Goal: Task Accomplishment & Management: Manage account settings

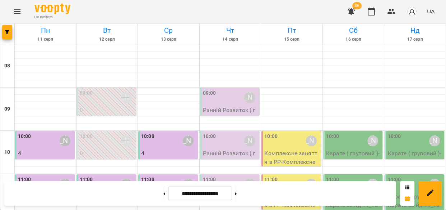
click at [237, 98] on div "09:00 Шустер Катерина" at bounding box center [230, 97] width 55 height 17
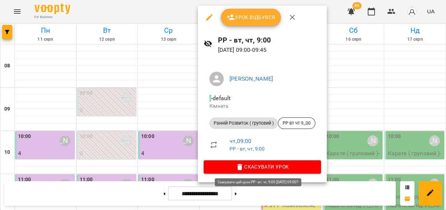
click at [244, 164] on icon "button" at bounding box center [240, 166] width 9 height 9
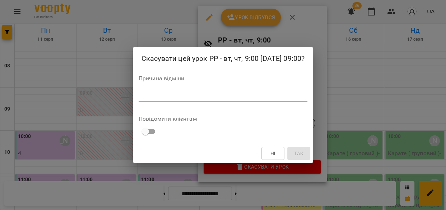
click at [171, 100] on div "*" at bounding box center [223, 96] width 169 height 12
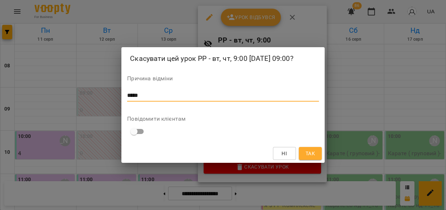
type textarea "*****"
click at [308, 150] on span "Так" at bounding box center [310, 153] width 9 height 9
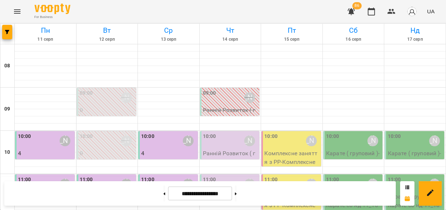
click at [221, 150] on p "Ранній Розвиток ( груповий ) - РР вт чт 10_00" at bounding box center [230, 162] width 55 height 26
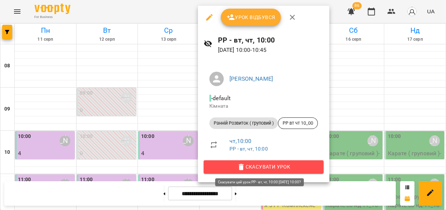
click at [232, 165] on span "Скасувати Урок" at bounding box center [264, 166] width 109 height 9
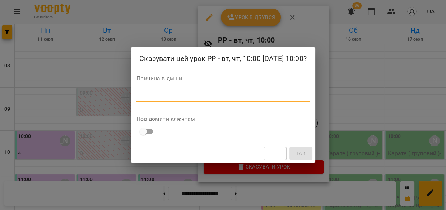
click at [161, 97] on textarea at bounding box center [223, 95] width 173 height 7
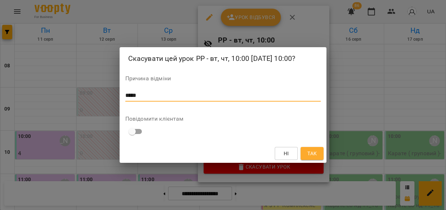
type textarea "*****"
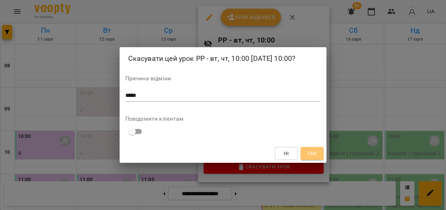
click at [319, 151] on button "Так" at bounding box center [312, 153] width 23 height 13
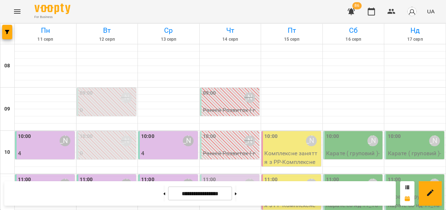
scroll to position [81, 0]
click at [224, 175] on div "11:00 [PERSON_NAME]" at bounding box center [230, 183] width 55 height 17
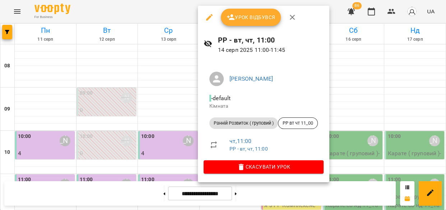
click at [171, 7] on div at bounding box center [223, 105] width 446 height 210
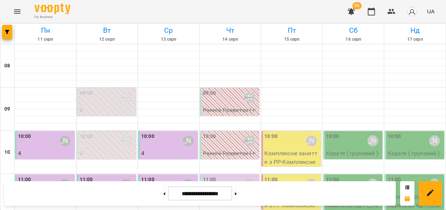
click at [351, 132] on div "10:00 Киричко Тарас" at bounding box center [353, 140] width 55 height 17
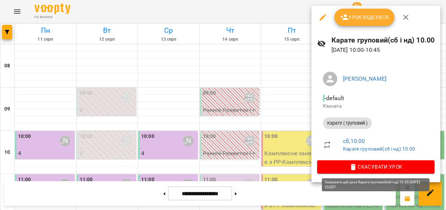
click at [347, 168] on span "Скасувати Урок" at bounding box center [376, 166] width 106 height 9
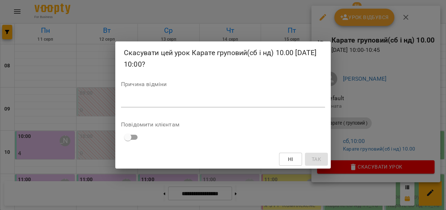
click at [158, 99] on textarea at bounding box center [223, 101] width 204 height 7
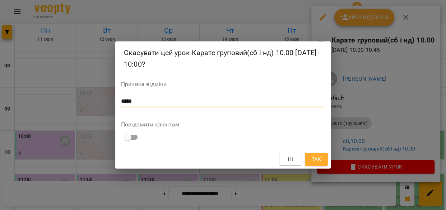
type textarea "*****"
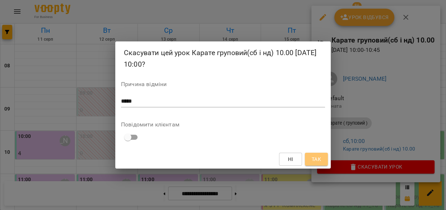
click at [320, 160] on span "Так" at bounding box center [316, 159] width 9 height 9
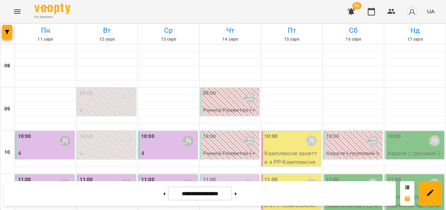
click at [404, 149] on p "Карате ( груповий ) - Карате груповий(сб і нд) 10.00" at bounding box center [415, 162] width 55 height 26
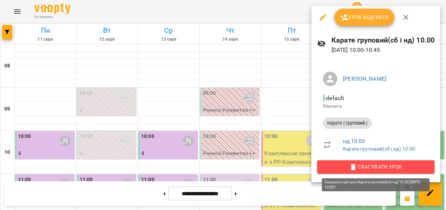
click at [371, 167] on span "Скасувати Урок" at bounding box center [376, 166] width 106 height 9
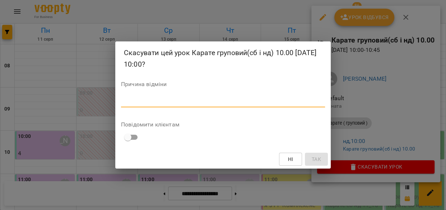
click at [193, 102] on textarea at bounding box center [223, 101] width 204 height 7
type textarea "*****"
click at [319, 155] on span "Так" at bounding box center [316, 159] width 9 height 9
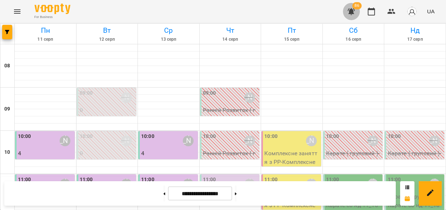
click at [354, 10] on icon "button" at bounding box center [351, 11] width 7 height 7
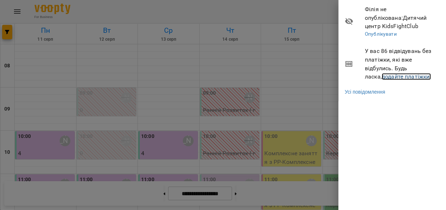
click at [387, 78] on link "додайте платіжки!" at bounding box center [407, 76] width 50 height 7
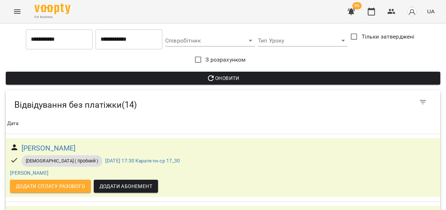
scroll to position [876, 0]
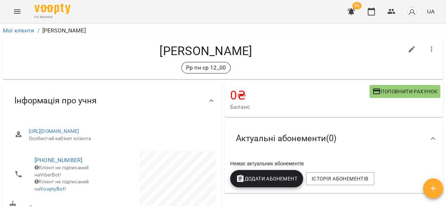
click at [366, 178] on button "Історія абонементів" at bounding box center [340, 178] width 68 height 13
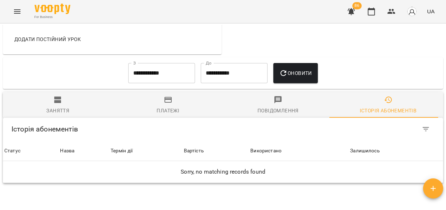
scroll to position [311, 0]
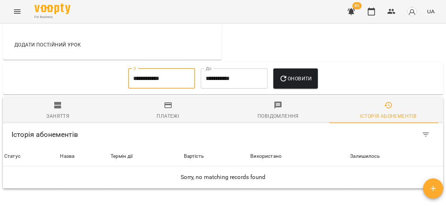
click at [133, 68] on input "**********" at bounding box center [161, 78] width 67 height 20
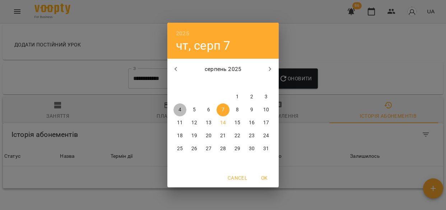
click at [179, 108] on p "4" at bounding box center [180, 109] width 3 height 7
type input "**********"
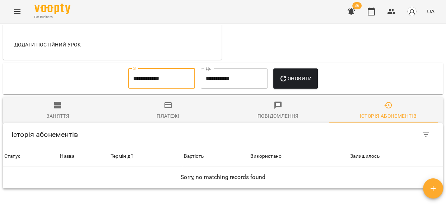
click at [296, 74] on span "Оновити" at bounding box center [295, 78] width 33 height 9
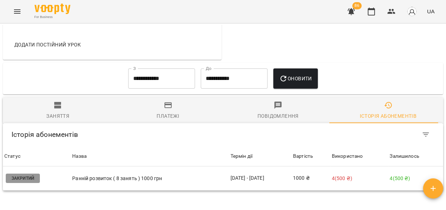
click at [133, 174] on p "Ранній розвиток ( 8 занять ) 1000 грн" at bounding box center [149, 178] width 155 height 8
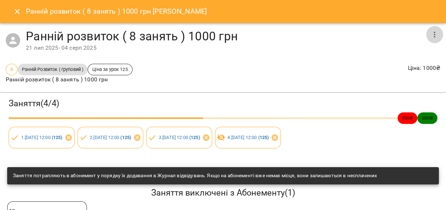
click at [431, 32] on icon "button" at bounding box center [435, 34] width 9 height 9
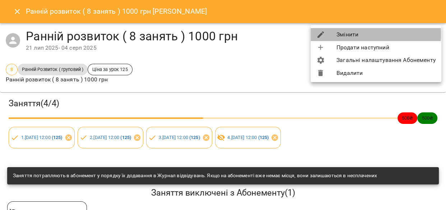
click at [344, 34] on li "Змінити" at bounding box center [376, 34] width 131 height 13
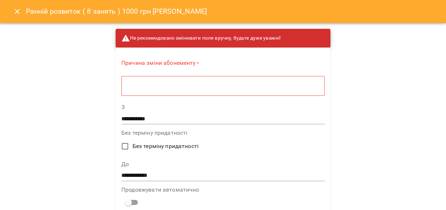
click at [158, 86] on textarea at bounding box center [223, 85] width 193 height 7
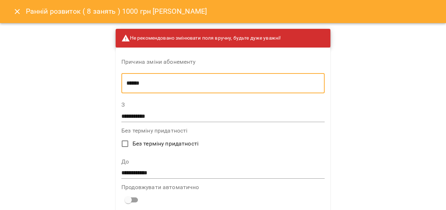
type textarea "******"
click at [150, 169] on input "**********" at bounding box center [222, 173] width 203 height 12
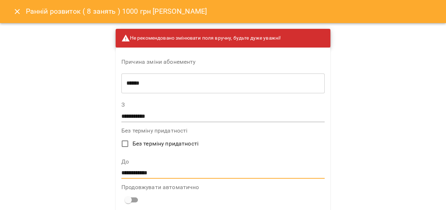
click at [159, 171] on input "**********" at bounding box center [222, 173] width 203 height 12
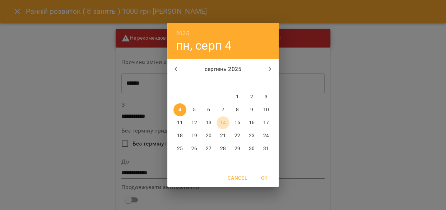
click at [222, 120] on p "14" at bounding box center [223, 122] width 6 height 7
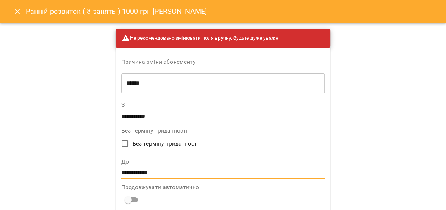
click at [154, 172] on input "**********" at bounding box center [222, 173] width 203 height 12
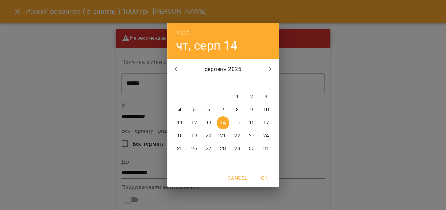
click at [208, 121] on p "13" at bounding box center [209, 122] width 6 height 7
type input "**********"
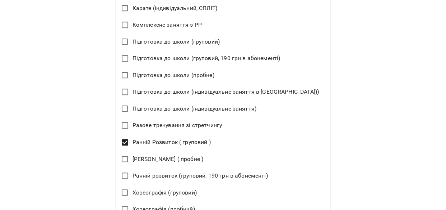
scroll to position [498, 0]
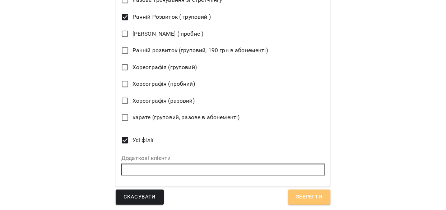
click at [296, 198] on span "Зберегти" at bounding box center [309, 196] width 27 height 9
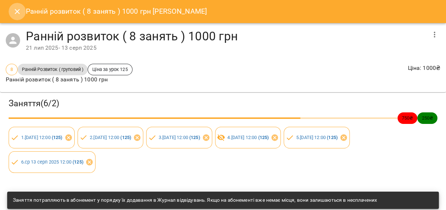
click at [14, 9] on icon "Close" at bounding box center [17, 11] width 9 height 9
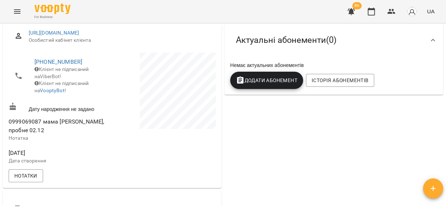
scroll to position [0, 0]
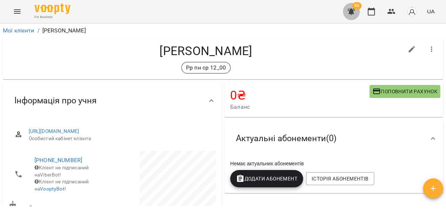
click at [355, 11] on icon "button" at bounding box center [351, 11] width 9 height 9
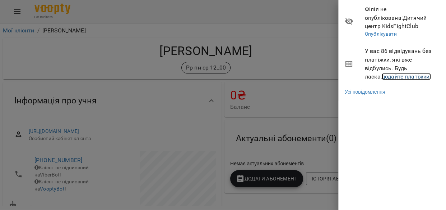
click at [382, 77] on link "додайте платіжки!" at bounding box center [407, 76] width 50 height 7
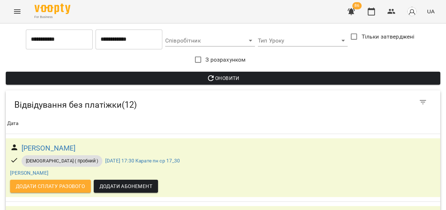
scroll to position [740, 0]
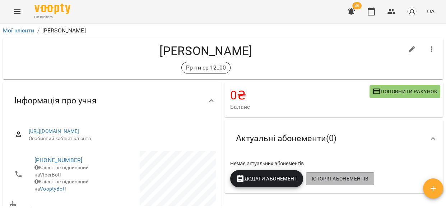
click at [334, 175] on span "Історія абонементів" at bounding box center [340, 178] width 57 height 9
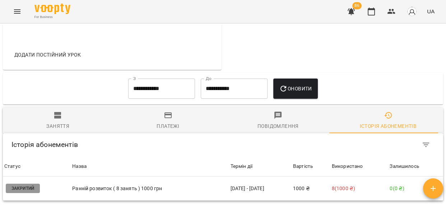
scroll to position [300, 0]
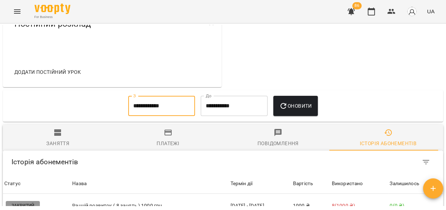
click at [159, 96] on input "**********" at bounding box center [161, 106] width 67 height 20
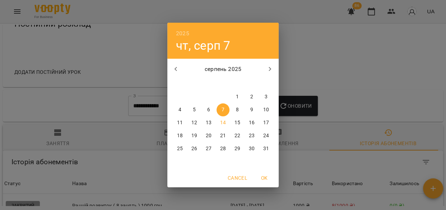
click at [180, 109] on p "4" at bounding box center [180, 109] width 3 height 7
type input "**********"
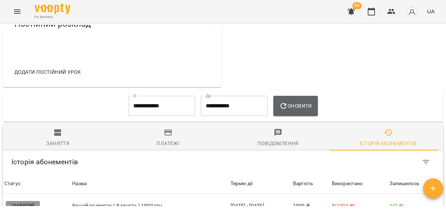
click at [302, 101] on span "Оновити" at bounding box center [295, 105] width 33 height 9
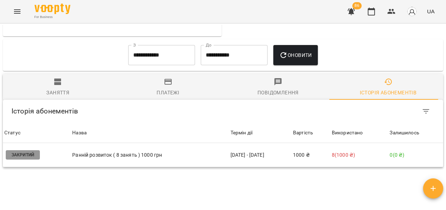
scroll to position [353, 0]
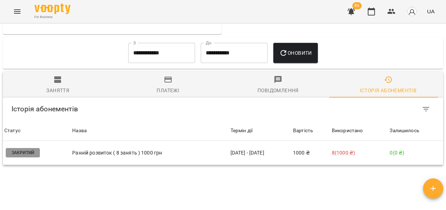
click at [312, 141] on td "1000 ₴" at bounding box center [311, 153] width 39 height 24
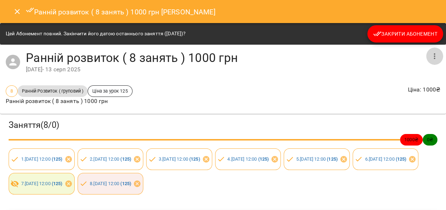
click at [431, 54] on icon "button" at bounding box center [435, 56] width 9 height 9
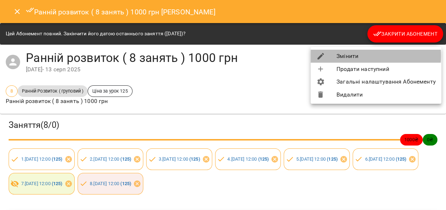
click at [354, 56] on li "Змінити" at bounding box center [376, 56] width 131 height 13
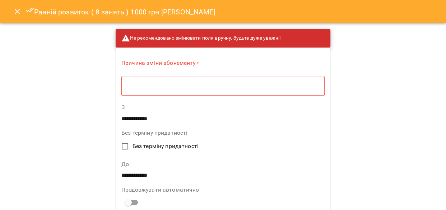
click at [184, 84] on textarea at bounding box center [223, 85] width 193 height 7
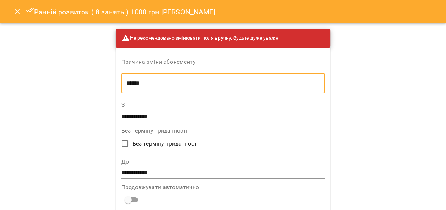
type textarea "******"
click at [146, 172] on input "**********" at bounding box center [222, 173] width 203 height 12
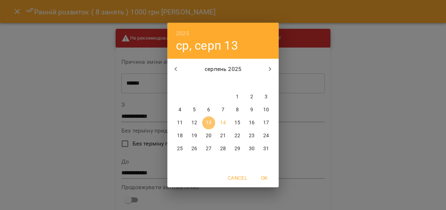
click at [207, 119] on p "13" at bounding box center [209, 122] width 6 height 7
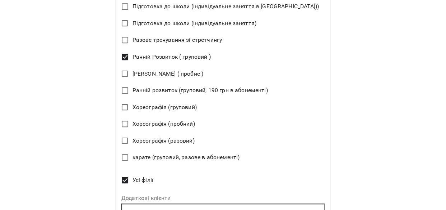
scroll to position [498, 0]
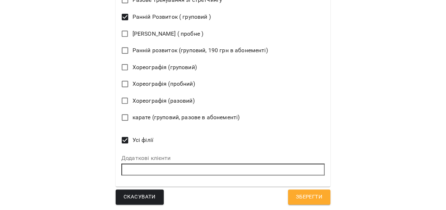
click at [296, 196] on span "Зберегти" at bounding box center [309, 196] width 27 height 9
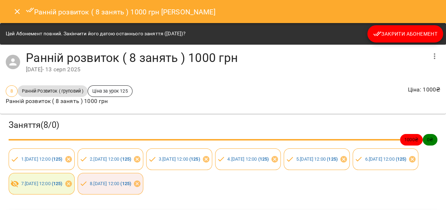
click at [17, 12] on icon "Close" at bounding box center [17, 11] width 9 height 9
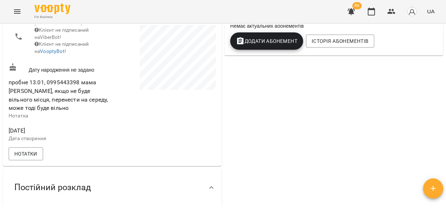
scroll to position [0, 0]
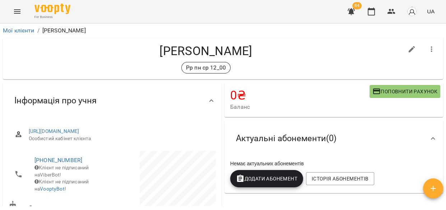
click at [349, 10] on icon "button" at bounding box center [351, 11] width 7 height 7
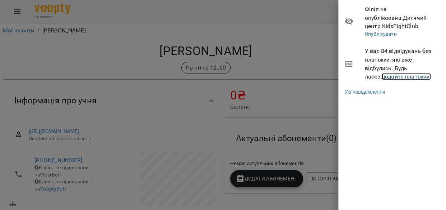
click at [382, 79] on link "додайте платіжки!" at bounding box center [407, 76] width 50 height 7
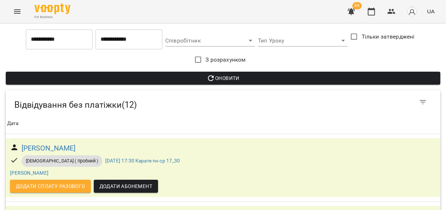
scroll to position [692, 0]
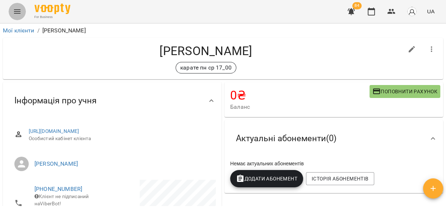
click at [15, 11] on icon "Menu" at bounding box center [17, 11] width 9 height 9
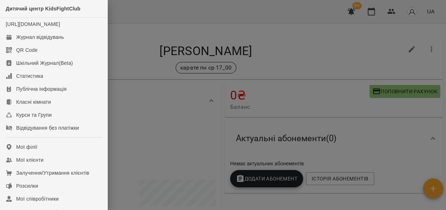
click at [142, 2] on div at bounding box center [223, 105] width 446 height 210
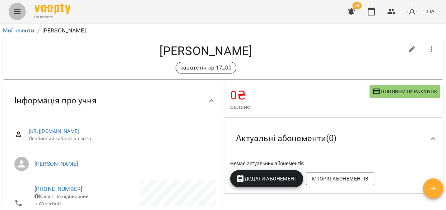
click at [13, 10] on icon "Menu" at bounding box center [17, 11] width 9 height 9
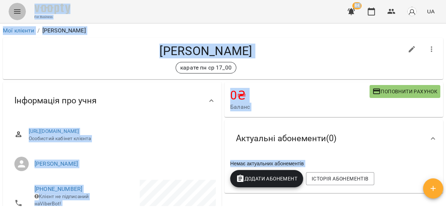
click at [18, 11] on icon "Menu" at bounding box center [17, 11] width 6 height 4
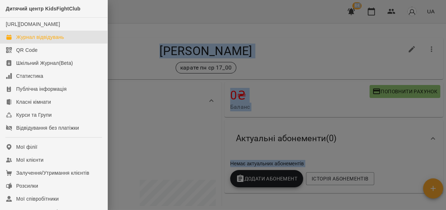
click at [23, 41] on div "Журнал відвідувань" at bounding box center [40, 36] width 48 height 7
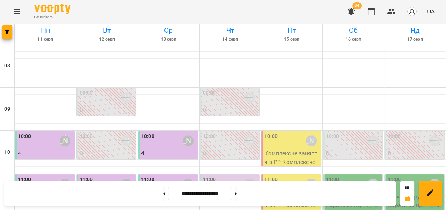
click at [164, 192] on button at bounding box center [165, 193] width 2 height 16
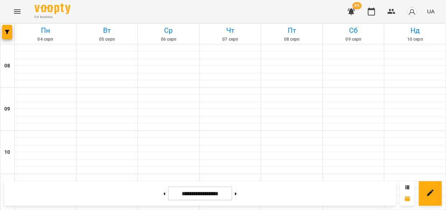
click at [164, 192] on button at bounding box center [165, 193] width 2 height 16
type input "**********"
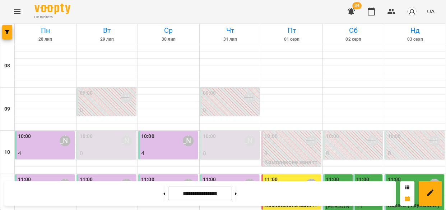
scroll to position [357, 0]
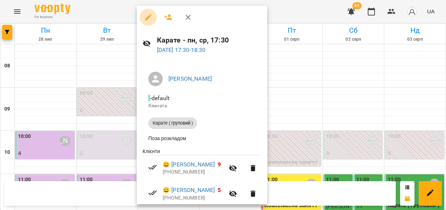
click at [147, 15] on icon "button" at bounding box center [148, 17] width 9 height 9
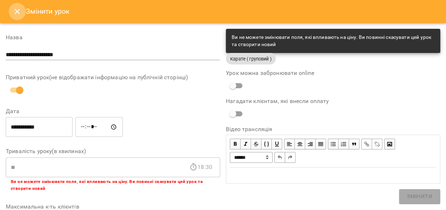
click at [17, 10] on icon "Close" at bounding box center [17, 11] width 5 height 5
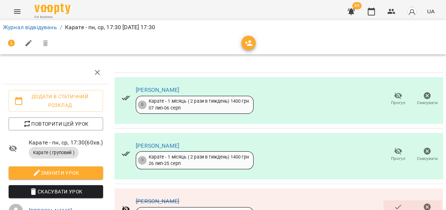
scroll to position [490, 0]
click at [37, 28] on link "Журнал відвідувань" at bounding box center [30, 27] width 54 height 7
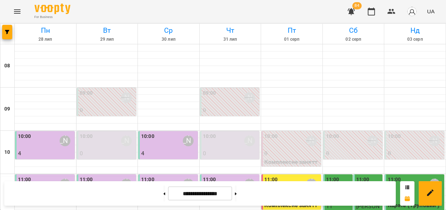
click at [352, 12] on icon "button" at bounding box center [351, 11] width 7 height 7
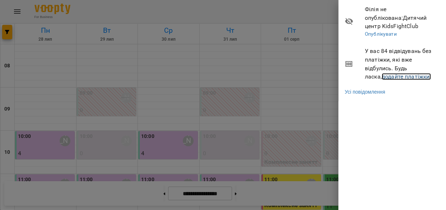
click at [383, 75] on link "додайте платіжки!" at bounding box center [407, 76] width 50 height 7
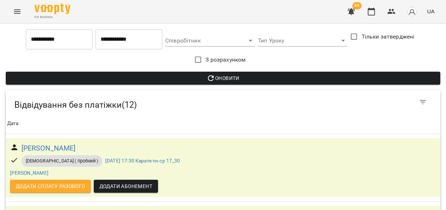
scroll to position [740, 0]
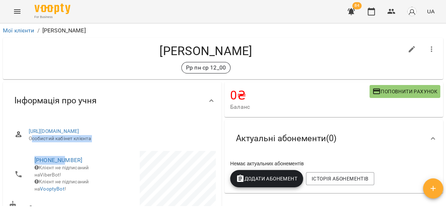
drag, startPoint x: 33, startPoint y: 150, endPoint x: 133, endPoint y: 159, distance: 100.7
click at [108, 159] on div "https://www.voopty.com.ua/client/659d6e79462d1ca265f4c57a/677fe4b03b3d28cde81bf…" at bounding box center [112, 209] width 210 height 178
click at [99, 59] on div "Буцький Марк Рр пн ср 12_00" at bounding box center [206, 58] width 395 height 30
click at [408, 51] on icon "button" at bounding box center [412, 49] width 9 height 9
select select "**"
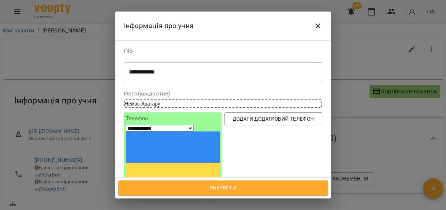
click at [319, 22] on icon "Close" at bounding box center [318, 26] width 9 height 9
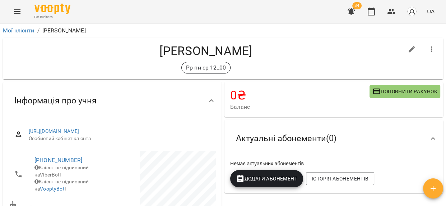
click at [333, 170] on div "Немає актуальних абонементів Додати Абонемент Історія абонементів" at bounding box center [334, 173] width 210 height 30
click at [328, 176] on span "Історія абонементів" at bounding box center [340, 178] width 57 height 9
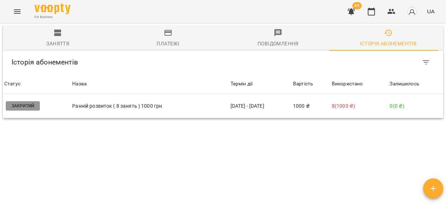
scroll to position [412, 0]
click at [126, 102] on p "Ранній розвиток ( 8 занять ) 1000 грн" at bounding box center [149, 106] width 155 height 8
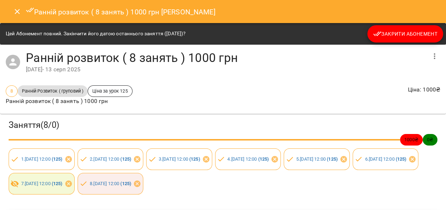
click at [431, 56] on icon "button" at bounding box center [435, 56] width 9 height 9
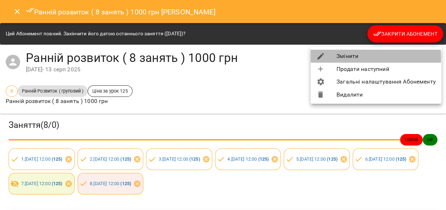
click at [345, 58] on li "Змінити" at bounding box center [376, 56] width 131 height 13
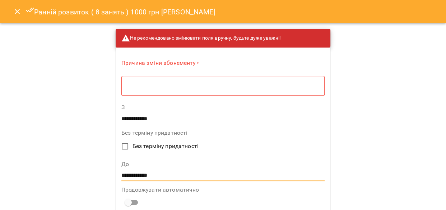
click at [165, 172] on input "**********" at bounding box center [222, 175] width 203 height 12
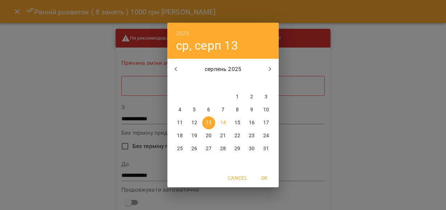
click at [223, 120] on p "14" at bounding box center [223, 122] width 6 height 7
type input "**********"
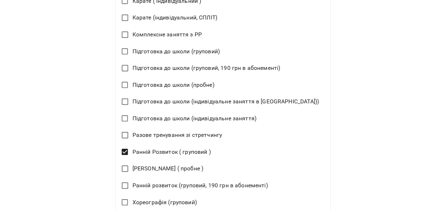
scroll to position [501, 0]
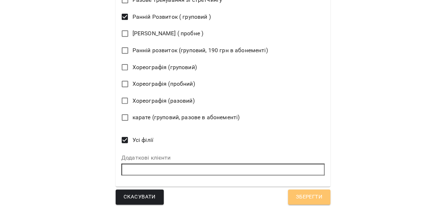
click at [296, 197] on span "Зберегти" at bounding box center [309, 196] width 27 height 9
click at [296, 195] on span "Зберегти" at bounding box center [309, 196] width 27 height 9
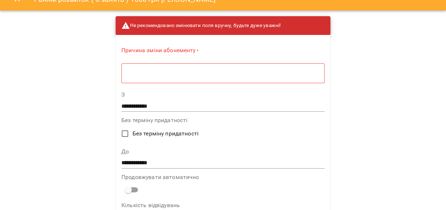
scroll to position [0, 0]
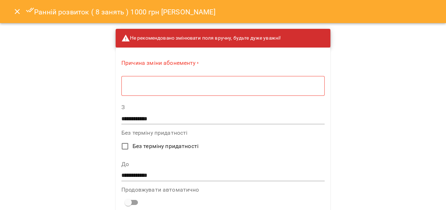
click at [141, 86] on div "* ​" at bounding box center [222, 85] width 203 height 20
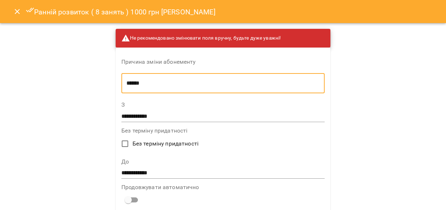
type textarea "******"
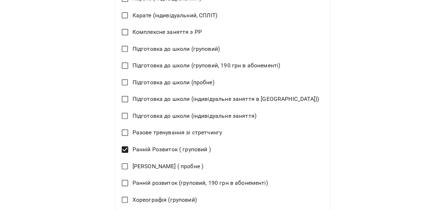
scroll to position [498, 0]
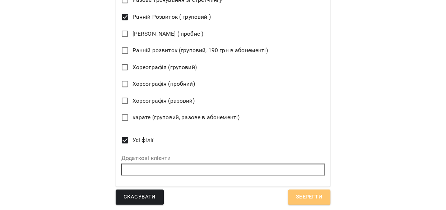
click at [296, 192] on span "Зберегти" at bounding box center [309, 196] width 27 height 9
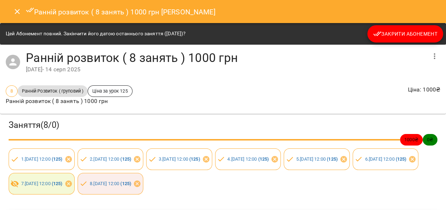
click at [18, 8] on icon "Close" at bounding box center [17, 11] width 9 height 9
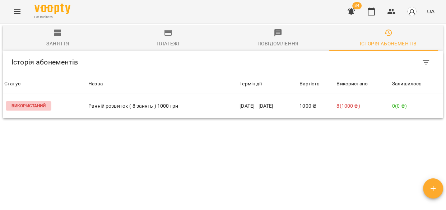
scroll to position [407, 0]
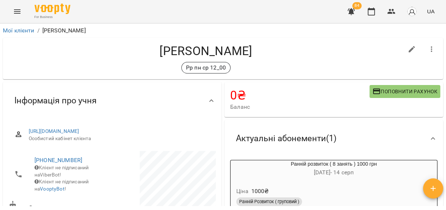
click at [356, 13] on icon "button" at bounding box center [351, 11] width 9 height 9
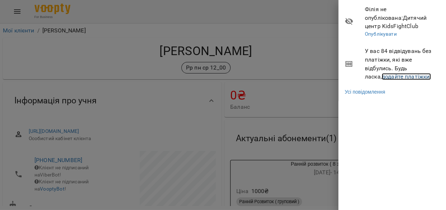
click at [382, 75] on link "додайте платіжки!" at bounding box center [407, 76] width 50 height 7
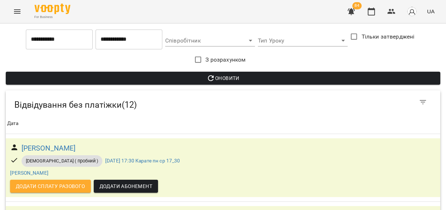
scroll to position [740, 0]
click at [117, 157] on link "пн, 14 лип 2025 17:30 Карате пн ср 17_30" at bounding box center [142, 160] width 75 height 6
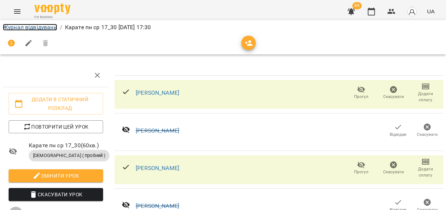
click at [23, 27] on link "Журнал відвідувань" at bounding box center [30, 27] width 54 height 7
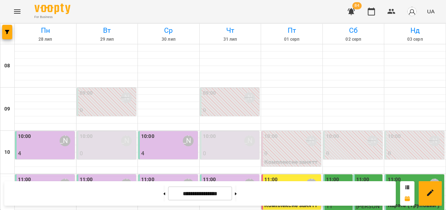
click at [164, 195] on button at bounding box center [165, 193] width 2 height 16
type input "**********"
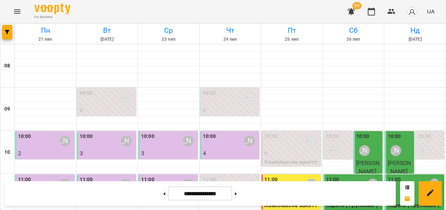
scroll to position [375, 0]
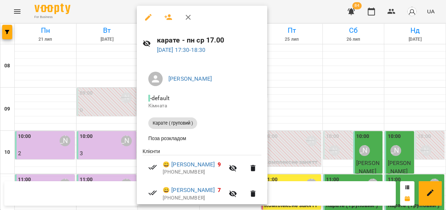
click at [146, 14] on icon "button" at bounding box center [148, 17] width 9 height 9
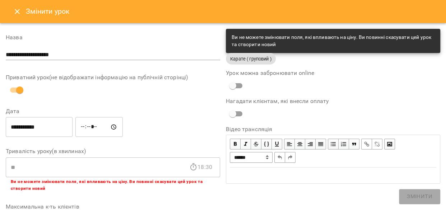
click at [54, 54] on input "**********" at bounding box center [113, 55] width 215 height 12
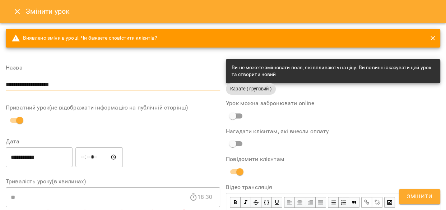
type input "**********"
click at [423, 198] on span "Змінити" at bounding box center [420, 196] width 26 height 9
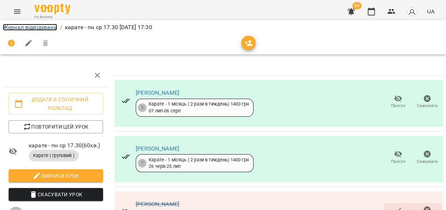
click at [17, 27] on link "Журнал відвідувань" at bounding box center [30, 27] width 54 height 7
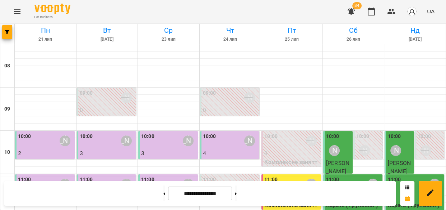
scroll to position [335, 0]
click at [237, 193] on icon at bounding box center [236, 193] width 2 height 3
type input "**********"
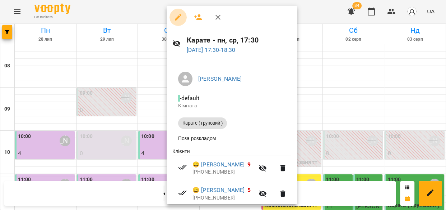
click at [176, 14] on icon "button" at bounding box center [178, 17] width 9 height 9
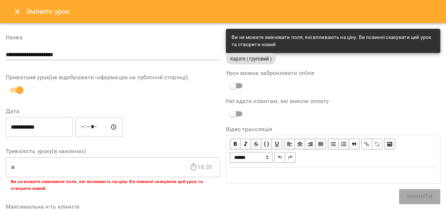
click at [20, 7] on icon "Close" at bounding box center [17, 11] width 9 height 9
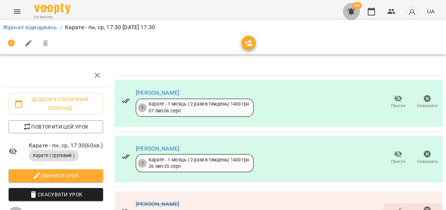
click at [355, 13] on icon "button" at bounding box center [351, 11] width 9 height 9
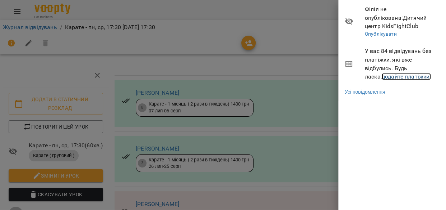
click at [382, 74] on link "додайте платіжки!" at bounding box center [407, 76] width 50 height 7
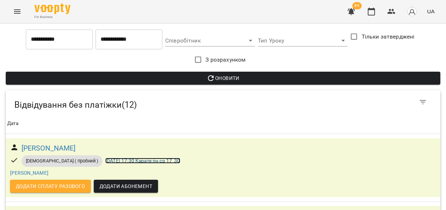
click at [133, 160] on link "пн, 14 лип 2025 17:30 Карате пн ср 17_30" at bounding box center [142, 160] width 75 height 6
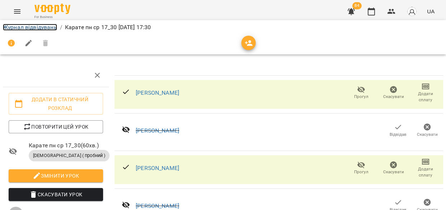
click at [26, 25] on link "Журнал відвідувань" at bounding box center [30, 27] width 54 height 7
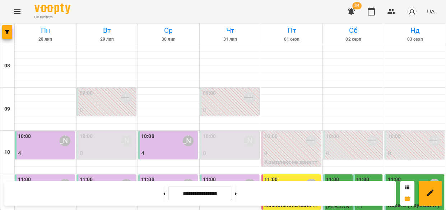
click at [164, 192] on icon at bounding box center [165, 193] width 2 height 3
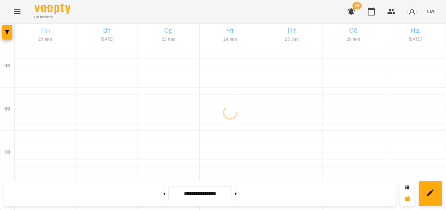
click at [164, 192] on icon at bounding box center [165, 193] width 2 height 3
type input "**********"
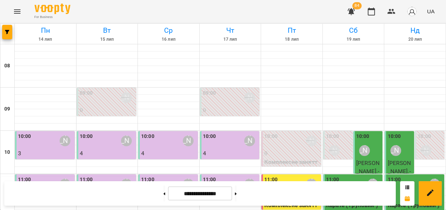
scroll to position [370, 0]
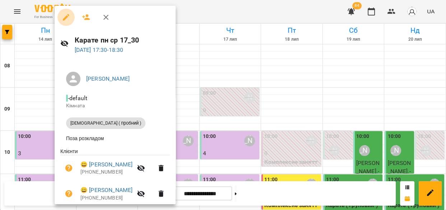
click at [70, 15] on icon "button" at bounding box center [66, 17] width 9 height 9
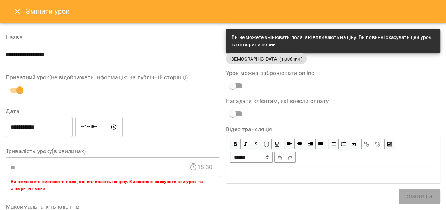
click at [254, 58] on span "[DEMOGRAPHIC_DATA] ( пробний )" at bounding box center [266, 58] width 81 height 7
click at [237, 46] on div "Ви не можете змінювати поля, які впливають на ціну. Ви повинні скасувати цей ур…" at bounding box center [333, 41] width 203 height 20
click at [237, 43] on div "Ви не можете змінювати поля, які впливають на ціну. Ви повинні скасувати цей ур…" at bounding box center [333, 41] width 203 height 20
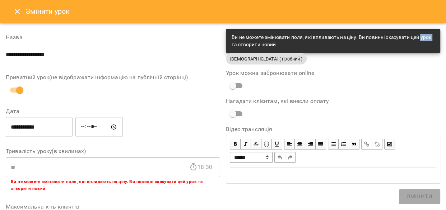
click at [237, 43] on div "Ви не можете змінювати поля, які впливають на ціну. Ви повинні скасувати цей ур…" at bounding box center [333, 41] width 203 height 20
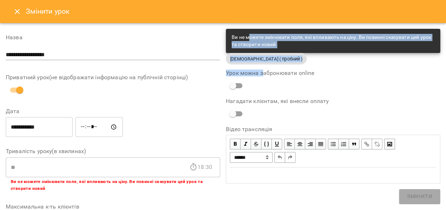
drag, startPoint x: 250, startPoint y: 40, endPoint x: 261, endPoint y: 72, distance: 34.0
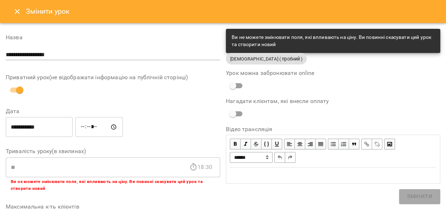
drag, startPoint x: 372, startPoint y: 74, endPoint x: 374, endPoint y: 78, distance: 3.7
click at [374, 78] on div "Урок можна забронювати online" at bounding box center [333, 81] width 215 height 22
click at [16, 10] on icon "Close" at bounding box center [17, 11] width 5 height 5
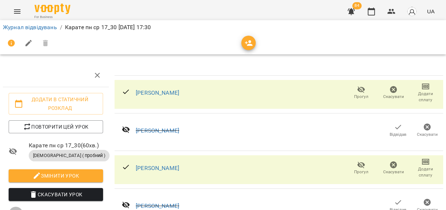
click at [42, 153] on span "[DEMOGRAPHIC_DATA] ( пробний )" at bounding box center [69, 155] width 81 height 6
click at [43, 152] on span "[DEMOGRAPHIC_DATA] ( пробний )" at bounding box center [69, 155] width 81 height 6
click at [13, 150] on icon at bounding box center [13, 151] width 9 height 9
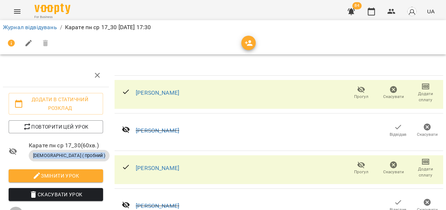
click at [13, 150] on icon at bounding box center [13, 151] width 9 height 9
click at [79, 150] on p "[DEMOGRAPHIC_DATA] ( пробний )" at bounding box center [66, 156] width 74 height 12
click at [36, 150] on div "[DEMOGRAPHIC_DATA] ( пробний )" at bounding box center [69, 156] width 81 height 12
click at [32, 151] on div "[DEMOGRAPHIC_DATA] ( пробний )" at bounding box center [69, 156] width 81 height 12
click at [31, 152] on span "[DEMOGRAPHIC_DATA] ( пробний )" at bounding box center [69, 155] width 81 height 6
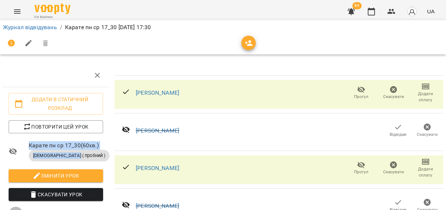
drag, startPoint x: 18, startPoint y: 153, endPoint x: 65, endPoint y: 166, distance: 48.6
click at [62, 165] on ul "Додати в статичний розклад Повторити цей урок Карате пн ср 17_30 ( 60 хв. ) Кар…" at bounding box center [56, 189] width 106 height 205
drag, startPoint x: 94, startPoint y: 157, endPoint x: 63, endPoint y: 146, distance: 33.0
click at [94, 157] on p "[DEMOGRAPHIC_DATA] ( пробний )" at bounding box center [66, 156] width 74 height 12
click at [9, 25] on link "Журнал відвідувань" at bounding box center [30, 27] width 54 height 7
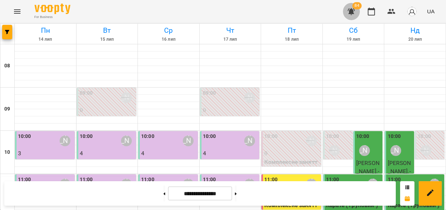
click at [350, 10] on icon "button" at bounding box center [351, 11] width 9 height 9
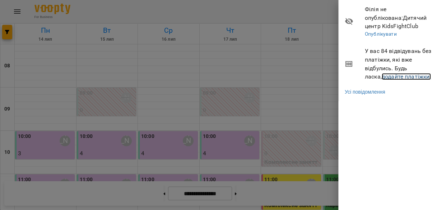
drag, startPoint x: 385, startPoint y: 78, endPoint x: 371, endPoint y: 69, distance: 15.9
click at [384, 77] on link "додайте платіжки!" at bounding box center [407, 76] width 50 height 7
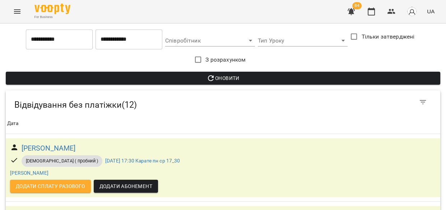
scroll to position [349, 0]
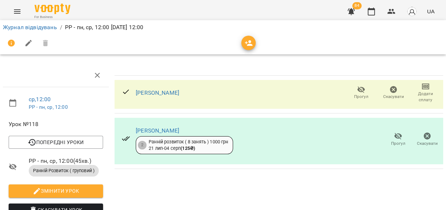
click at [354, 96] on span "Прогул" at bounding box center [361, 96] width 14 height 6
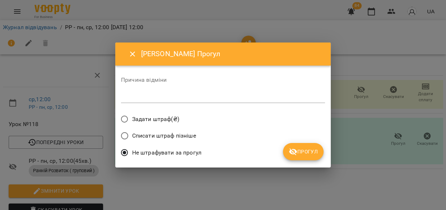
click at [288, 148] on button "Прогул" at bounding box center [303, 151] width 41 height 17
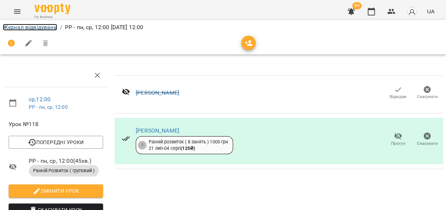
click at [32, 24] on link "Журнал відвідувань" at bounding box center [30, 27] width 54 height 7
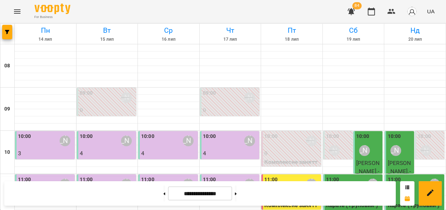
click at [346, 7] on button "button" at bounding box center [351, 11] width 17 height 17
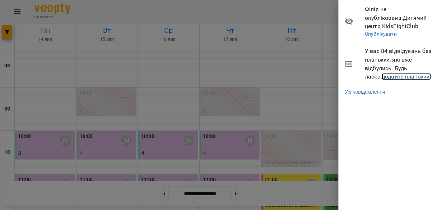
click at [382, 75] on link "додайте платіжки!" at bounding box center [407, 76] width 50 height 7
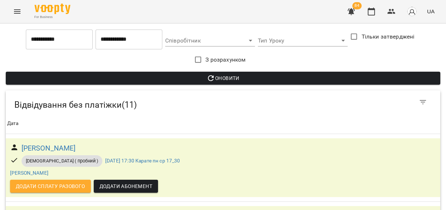
scroll to position [673, 0]
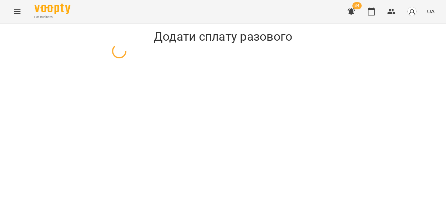
select select "**********"
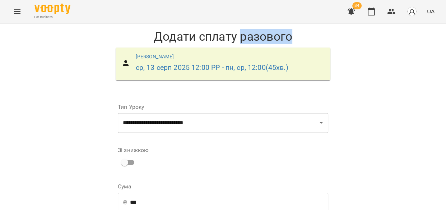
scroll to position [118, 0]
drag, startPoint x: 320, startPoint y: 128, endPoint x: 316, endPoint y: 132, distance: 5.6
select select "****"
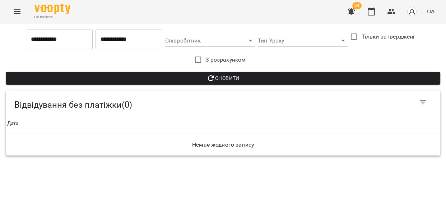
drag, startPoint x: 14, startPoint y: 45, endPoint x: 2, endPoint y: 38, distance: 13.8
click at [2, 38] on div "**********" at bounding box center [223, 92] width 446 height 138
click at [352, 14] on icon "button" at bounding box center [351, 11] width 9 height 9
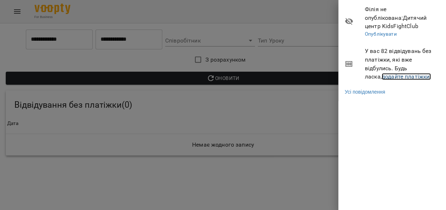
click at [385, 76] on link "додайте платіжки!" at bounding box center [407, 76] width 50 height 7
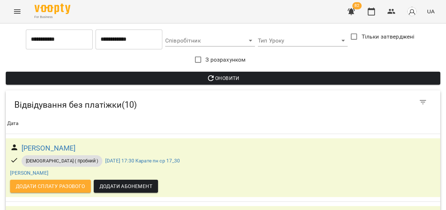
click at [300, 108] on div "Table Toolbar" at bounding box center [354, 101] width 156 height 17
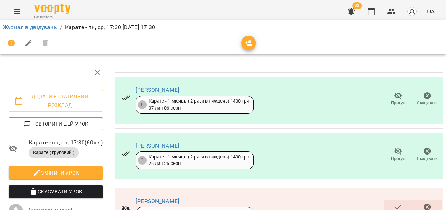
scroll to position [175, 0]
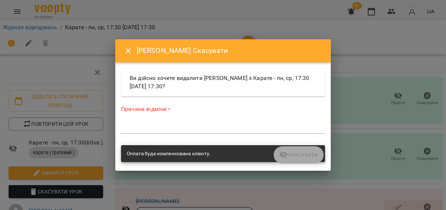
click at [148, 123] on div "*" at bounding box center [223, 128] width 204 height 12
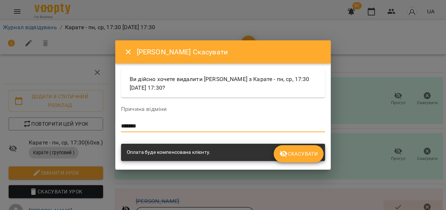
type textarea "*******"
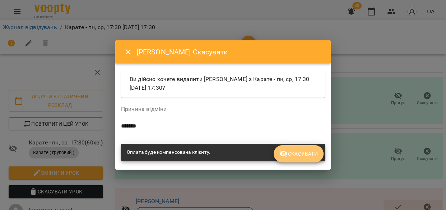
click at [292, 152] on span "Скасувати" at bounding box center [299, 153] width 38 height 9
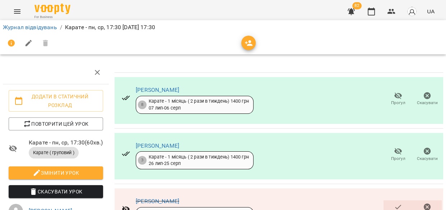
click at [349, 10] on icon "button" at bounding box center [351, 11] width 7 height 7
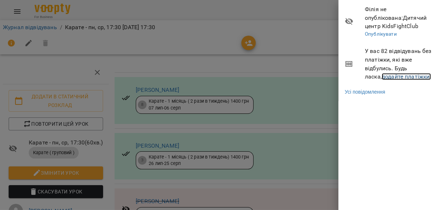
click at [385, 75] on link "додайте платіжки!" at bounding box center [407, 76] width 50 height 7
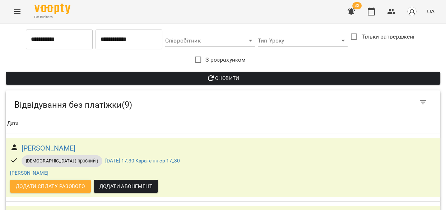
scroll to position [354, 0]
drag, startPoint x: 423, startPoint y: 135, endPoint x: 419, endPoint y: 148, distance: 13.4
click at [20, 9] on icon "Menu" at bounding box center [17, 11] width 9 height 9
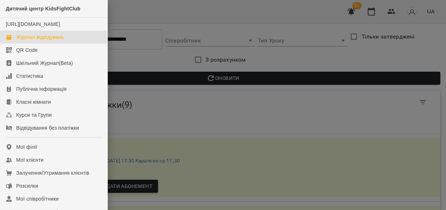
click at [39, 41] on div "Журнал відвідувань" at bounding box center [40, 36] width 48 height 7
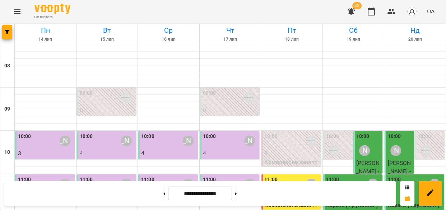
click at [237, 192] on button at bounding box center [236, 193] width 2 height 16
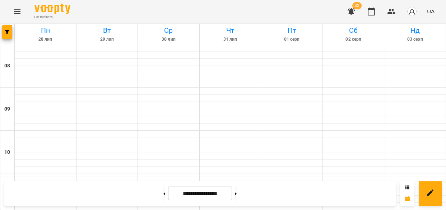
click at [237, 192] on button at bounding box center [236, 193] width 2 height 16
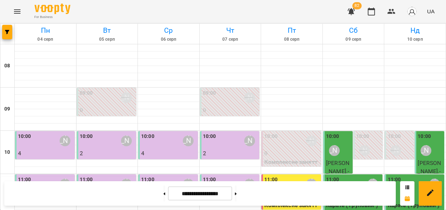
click at [237, 192] on button at bounding box center [236, 193] width 2 height 16
type input "**********"
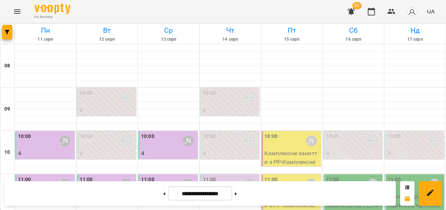
scroll to position [48, 0]
click at [286, 149] on p "Комплексне заняття з РР - Комплексне заняття з РР" at bounding box center [292, 162] width 55 height 26
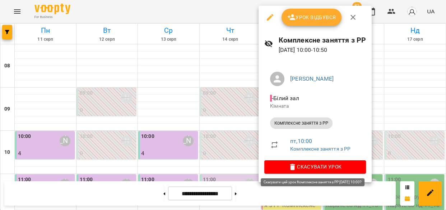
click at [287, 166] on span "Скасувати Урок" at bounding box center [315, 166] width 90 height 9
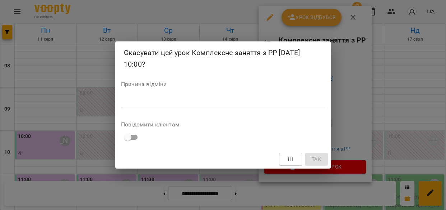
click at [150, 91] on div "Причина відміни *" at bounding box center [223, 95] width 204 height 29
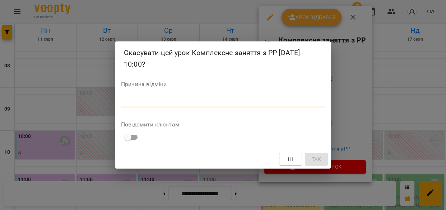
click at [138, 104] on textarea at bounding box center [223, 101] width 204 height 7
type textarea "*****"
click at [316, 155] on span "Так" at bounding box center [316, 159] width 9 height 9
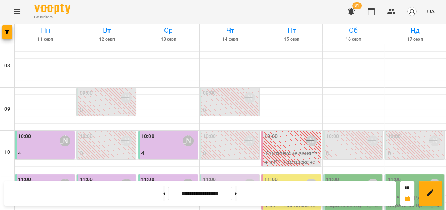
click at [297, 175] on div "11:00 [PERSON_NAME]" at bounding box center [292, 183] width 55 height 17
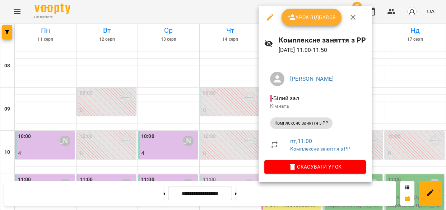
click at [271, 16] on icon "button" at bounding box center [270, 17] width 6 height 6
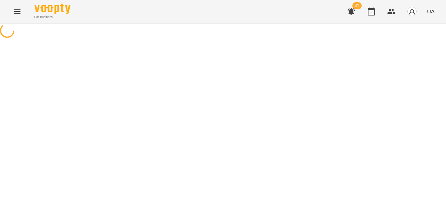
select select "**********"
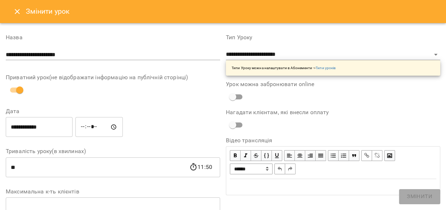
click at [15, 12] on icon "Close" at bounding box center [17, 11] width 9 height 9
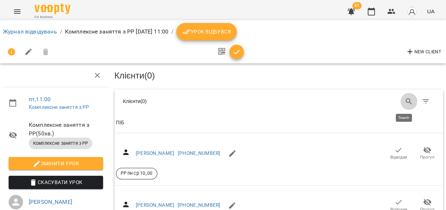
click at [405, 100] on icon "Search" at bounding box center [409, 101] width 9 height 9
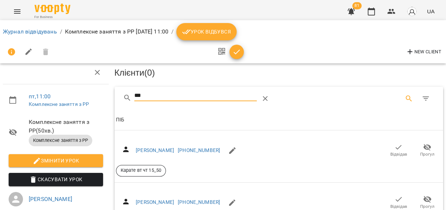
scroll to position [48, 0]
click at [395, 194] on icon "button" at bounding box center [399, 198] width 9 height 9
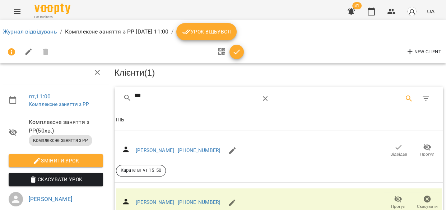
scroll to position [0, 0]
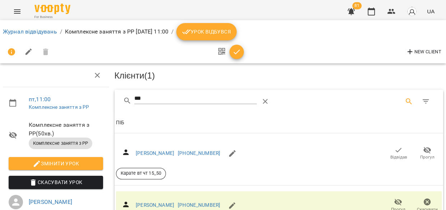
click at [144, 97] on input "***" at bounding box center [195, 99] width 123 height 12
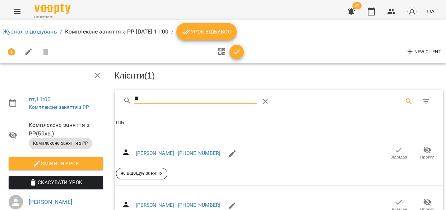
type input "*"
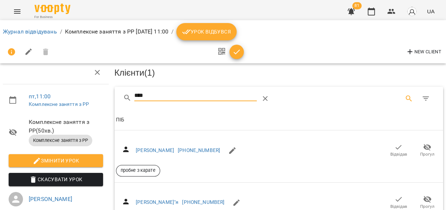
scroll to position [64, 0]
click at [393, 192] on button "Відвідав" at bounding box center [399, 202] width 29 height 20
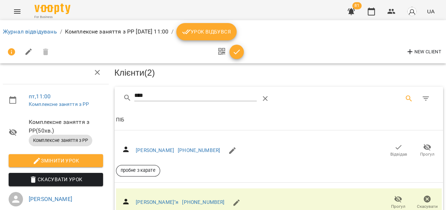
scroll to position [0, 0]
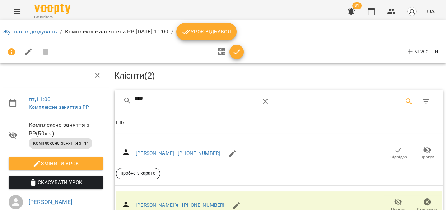
click at [146, 100] on input "****" at bounding box center [195, 99] width 123 height 12
type input "*"
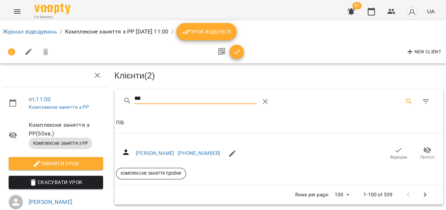
type input "***"
click at [395, 150] on icon "button" at bounding box center [399, 150] width 9 height 9
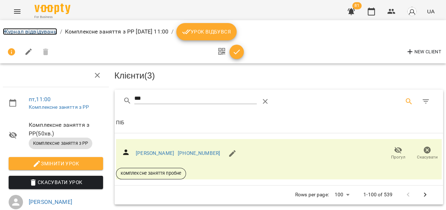
click at [26, 31] on link "Журнал відвідувань" at bounding box center [30, 31] width 54 height 7
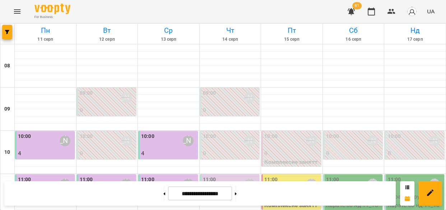
scroll to position [45, 0]
click at [219, 175] on div "11:00 [PERSON_NAME]" at bounding box center [230, 183] width 55 height 17
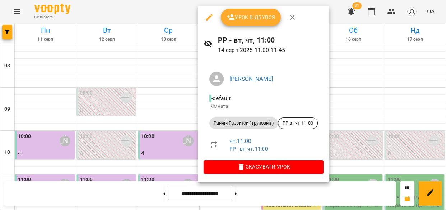
click at [208, 16] on icon "button" at bounding box center [209, 17] width 9 height 9
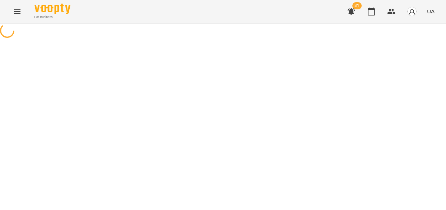
select select "**********"
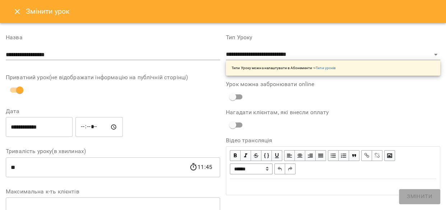
click at [15, 11] on icon "Close" at bounding box center [17, 11] width 9 height 9
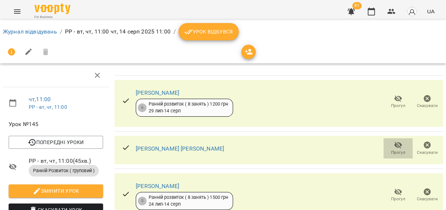
click at [395, 149] on span "Прогул" at bounding box center [398, 152] width 14 height 6
click at [206, 31] on span "Урок відбувся" at bounding box center [208, 31] width 49 height 9
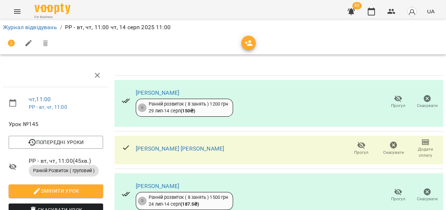
click at [357, 146] on icon "button" at bounding box center [361, 145] width 9 height 9
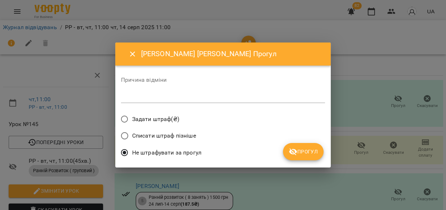
click at [302, 154] on span "Прогул" at bounding box center [303, 151] width 29 height 9
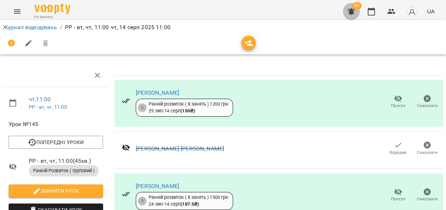
click at [350, 12] on icon "button" at bounding box center [351, 11] width 7 height 7
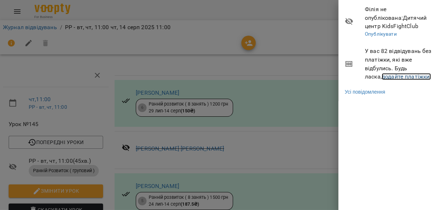
click at [384, 78] on link "додайте платіжки!" at bounding box center [407, 76] width 50 height 7
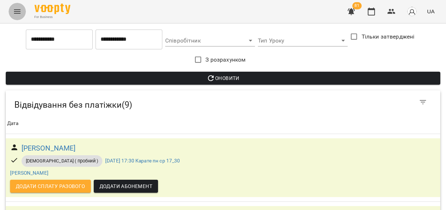
click at [14, 12] on icon "Menu" at bounding box center [17, 11] width 9 height 9
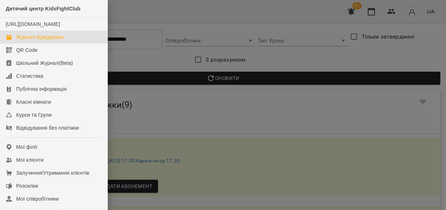
click at [29, 41] on div "Журнал відвідувань" at bounding box center [40, 36] width 48 height 7
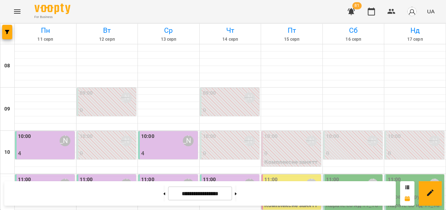
scroll to position [90, 0]
click at [223, 175] on div "11:00 [PERSON_NAME]" at bounding box center [230, 183] width 55 height 17
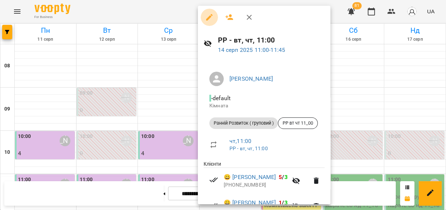
click at [205, 18] on button "button" at bounding box center [209, 17] width 17 height 17
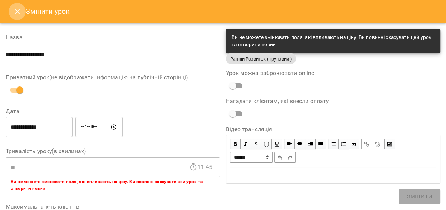
click at [16, 10] on icon "Close" at bounding box center [17, 11] width 5 height 5
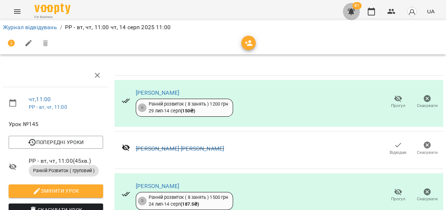
click at [349, 10] on icon "button" at bounding box center [351, 11] width 7 height 7
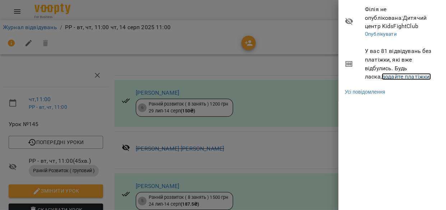
click at [382, 77] on link "додайте платіжки!" at bounding box center [407, 76] width 50 height 7
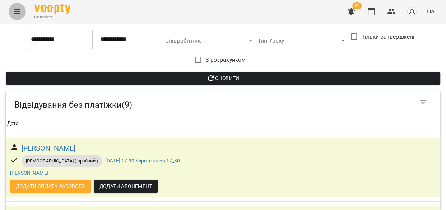
click at [14, 9] on icon "Menu" at bounding box center [17, 11] width 9 height 9
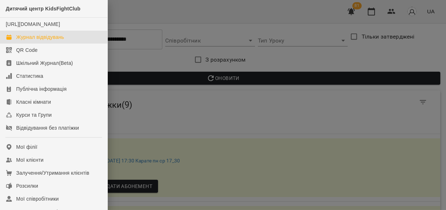
click at [20, 41] on div "Журнал відвідувань" at bounding box center [40, 36] width 48 height 7
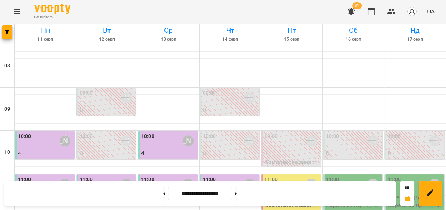
scroll to position [109, 0]
